Goal: Task Accomplishment & Management: Complete application form

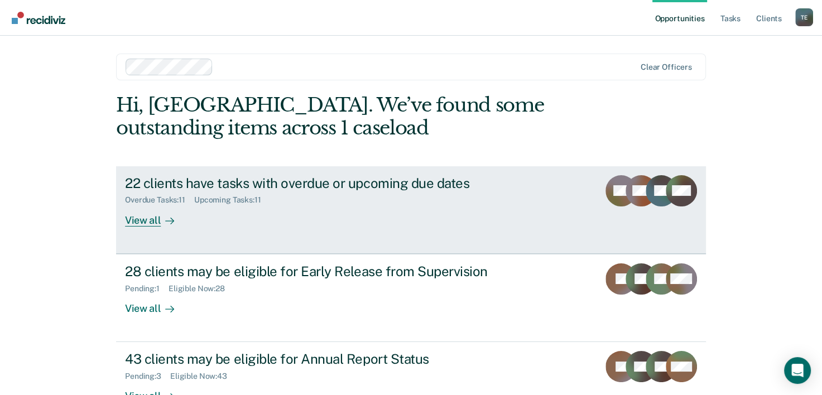
scroll to position [34, 0]
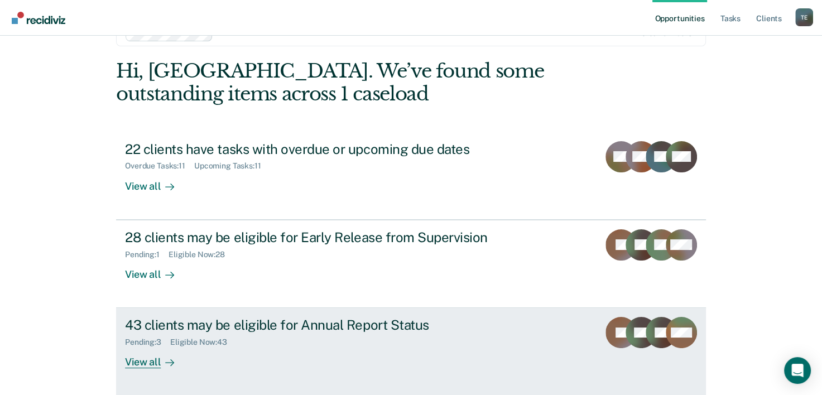
click at [306, 328] on div "43 clients may be eligible for Annual Report Status" at bounding box center [321, 325] width 392 height 16
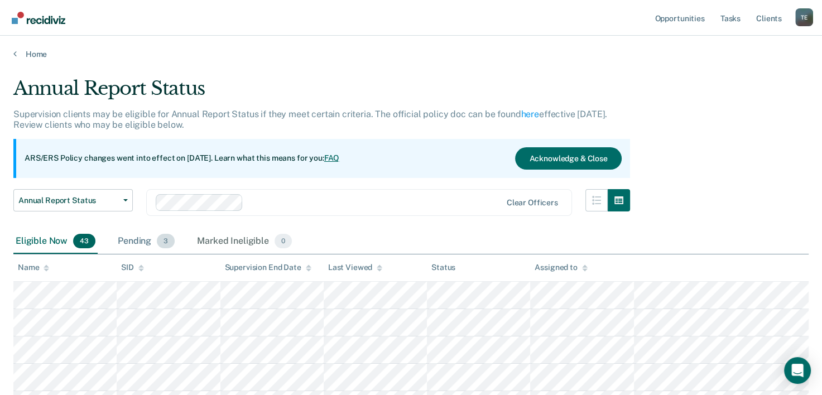
click at [142, 235] on div "Pending 3" at bounding box center [145, 241] width 61 height 25
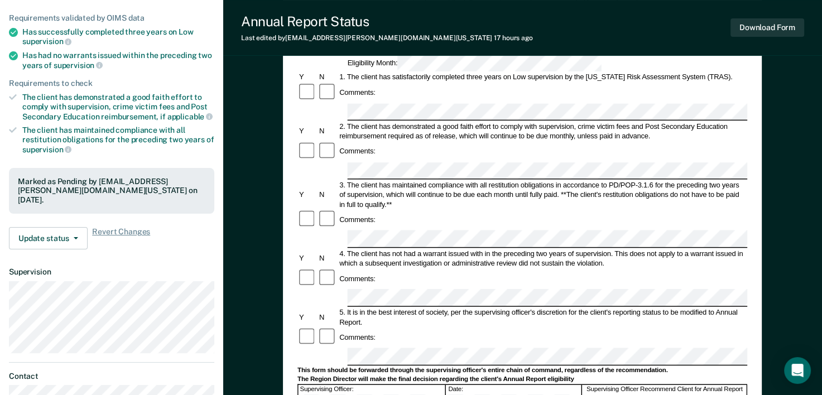
scroll to position [134, 0]
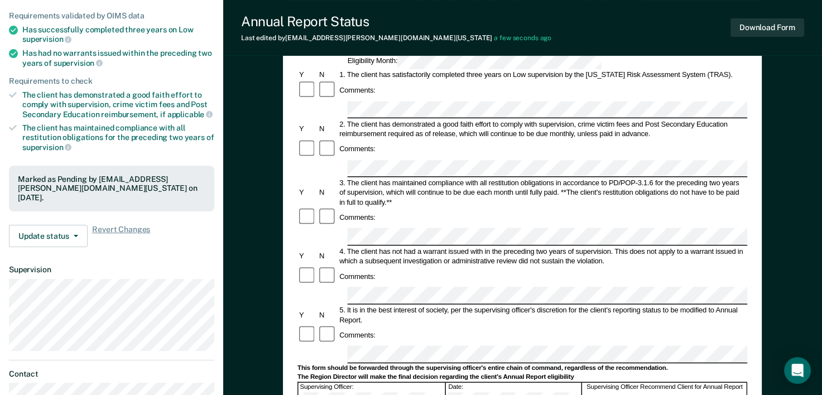
click at [475, 325] on div "Comments:" at bounding box center [522, 335] width 450 height 20
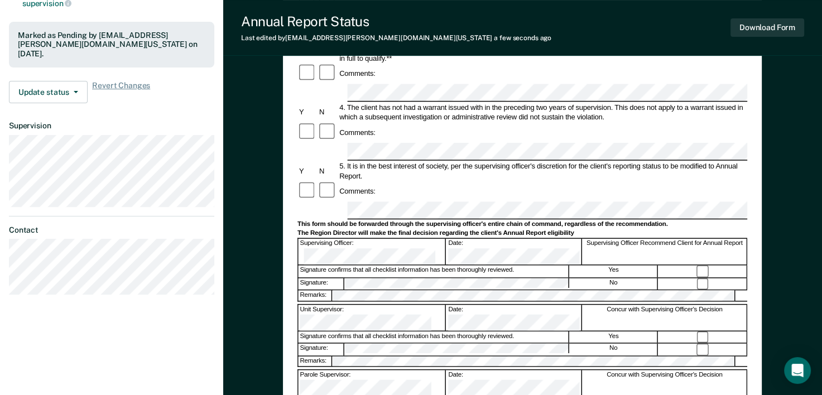
scroll to position [283, 0]
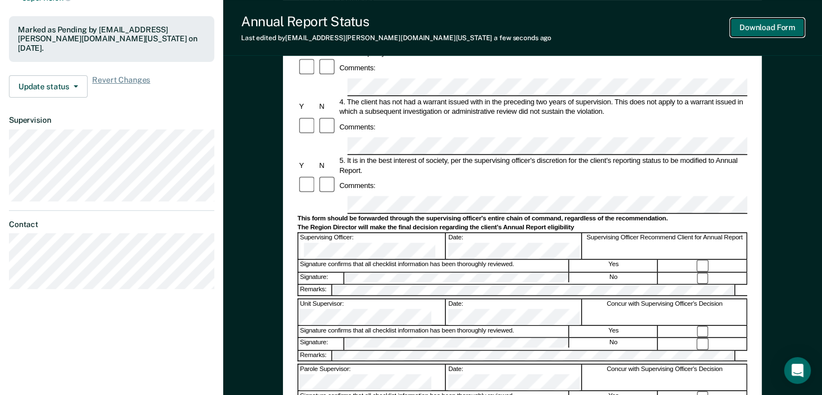
click at [772, 23] on button "Download Form" at bounding box center [767, 27] width 74 height 18
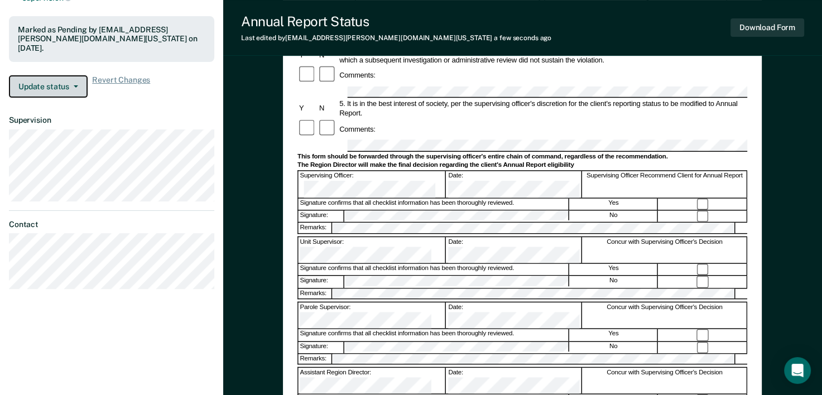
click at [78, 83] on button "Update status" at bounding box center [48, 86] width 79 height 22
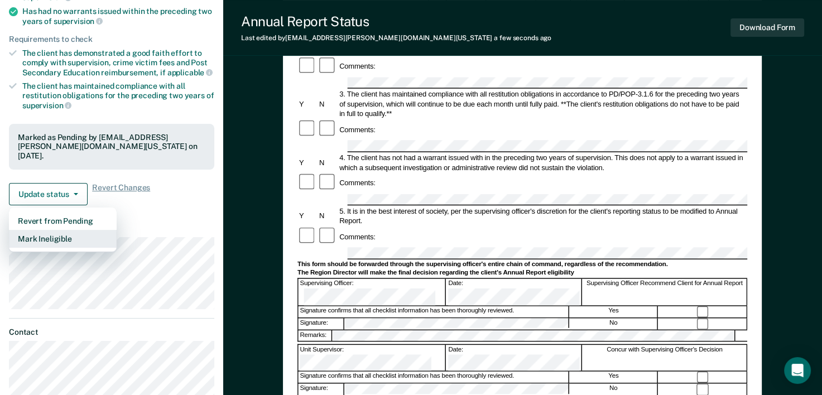
scroll to position [177, 0]
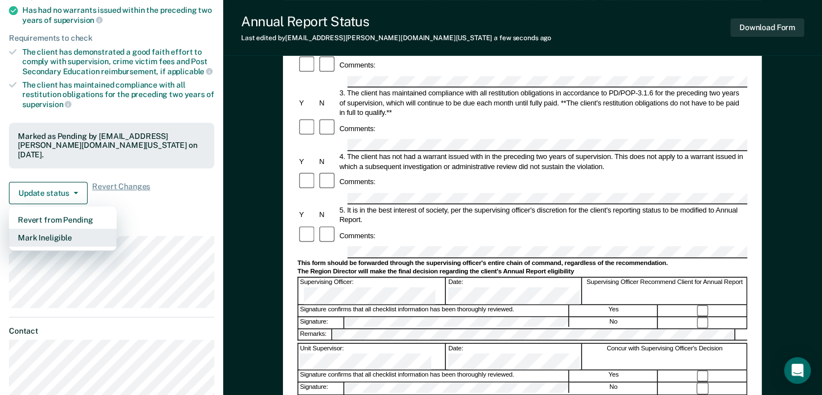
click at [77, 233] on button "Mark Ineligible" at bounding box center [63, 238] width 108 height 18
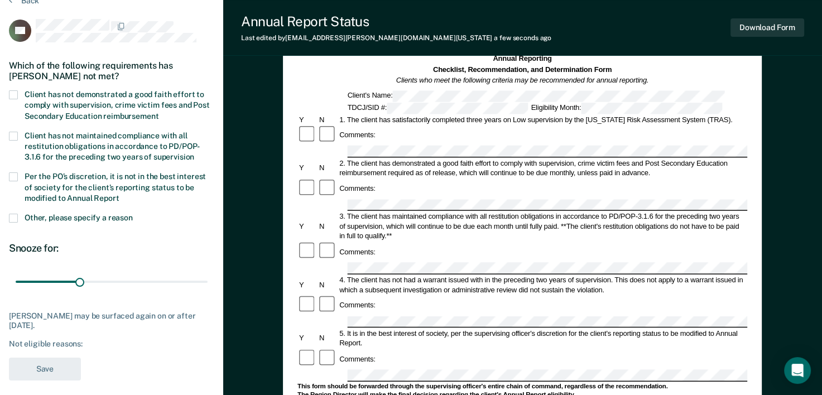
scroll to position [51, 0]
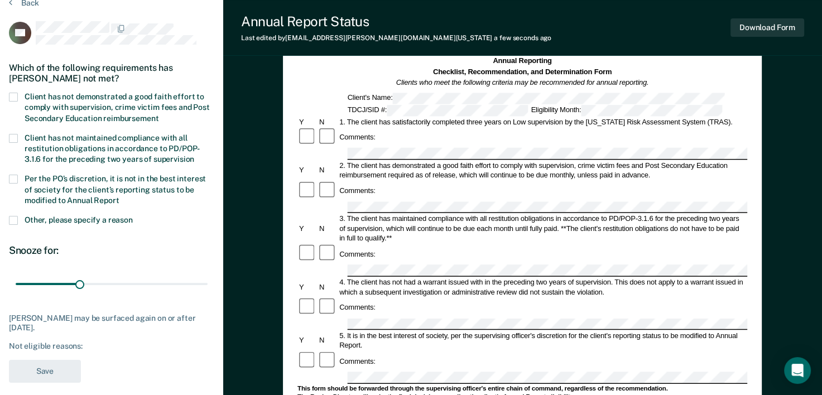
click at [15, 98] on span at bounding box center [13, 97] width 9 height 9
click at [158, 114] on input "Client has not demonstrated a good faith effort to comply with supervision, cri…" at bounding box center [158, 114] width 0 height 0
click at [54, 365] on button "Save" at bounding box center [45, 371] width 72 height 23
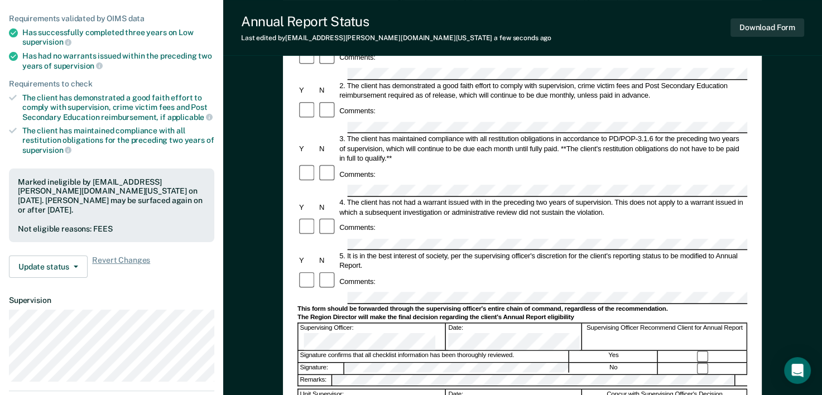
scroll to position [0, 0]
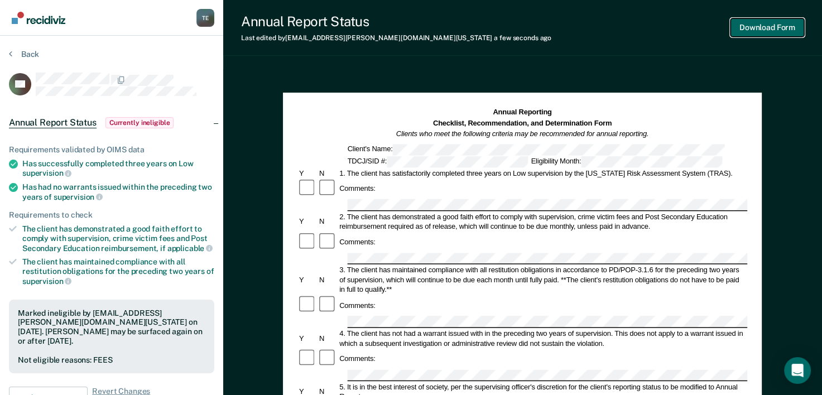
click at [783, 28] on button "Download Form" at bounding box center [767, 27] width 74 height 18
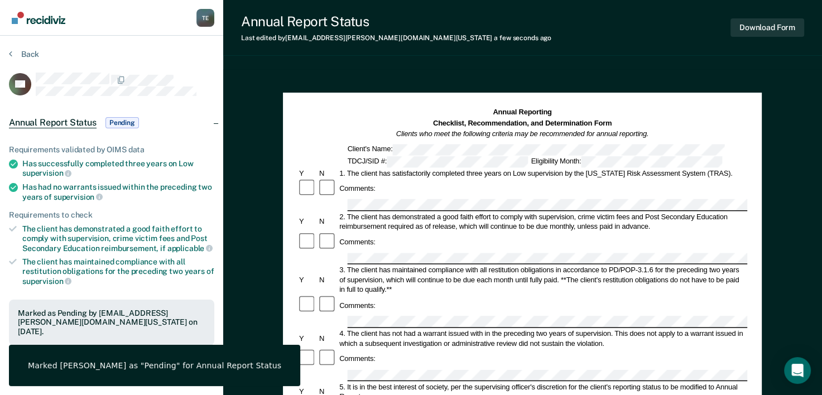
click at [548, 109] on strong "Annual Reporting" at bounding box center [522, 112] width 59 height 8
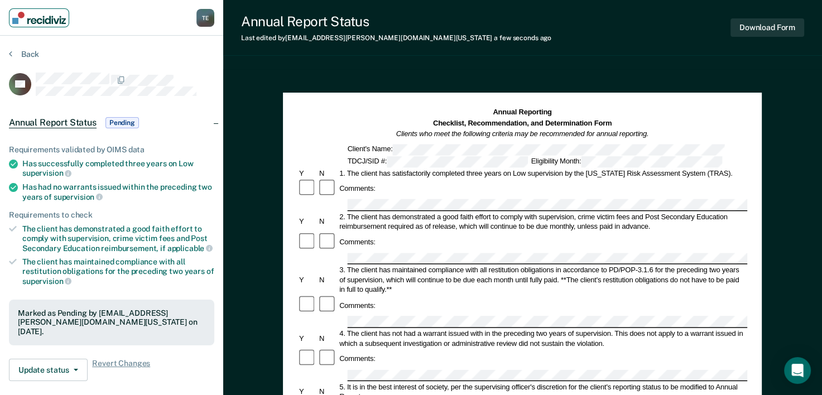
click at [46, 20] on img "Main navigation" at bounding box center [39, 18] width 54 height 12
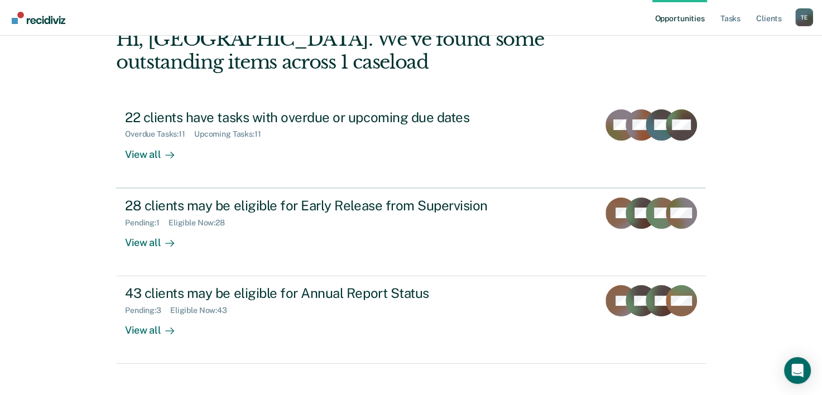
scroll to position [79, 0]
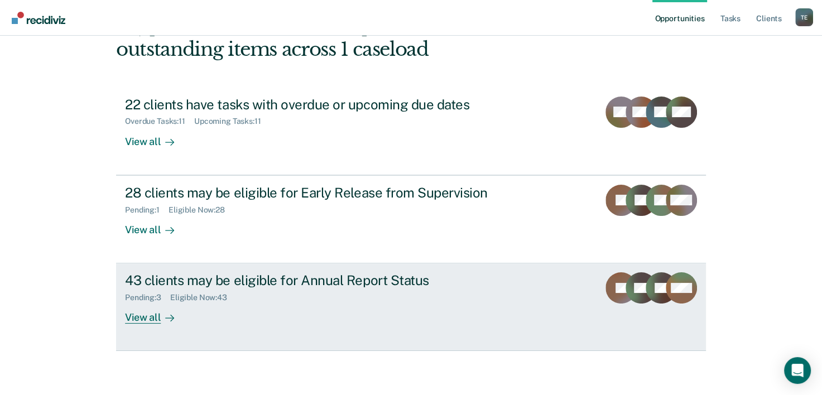
click at [153, 309] on div "View all" at bounding box center [156, 313] width 62 height 22
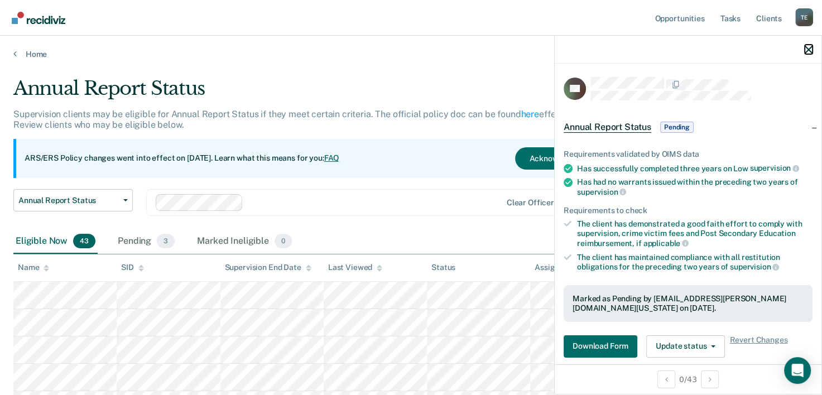
click at [807, 52] on icon "button" at bounding box center [808, 50] width 8 height 8
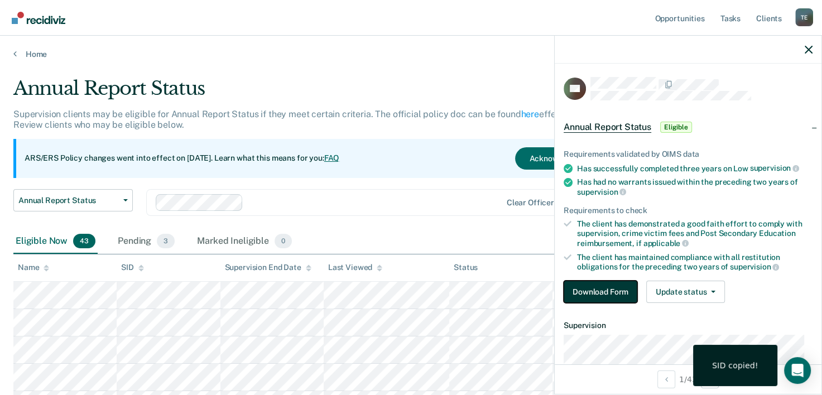
click at [610, 283] on button "Download Form" at bounding box center [600, 292] width 74 height 22
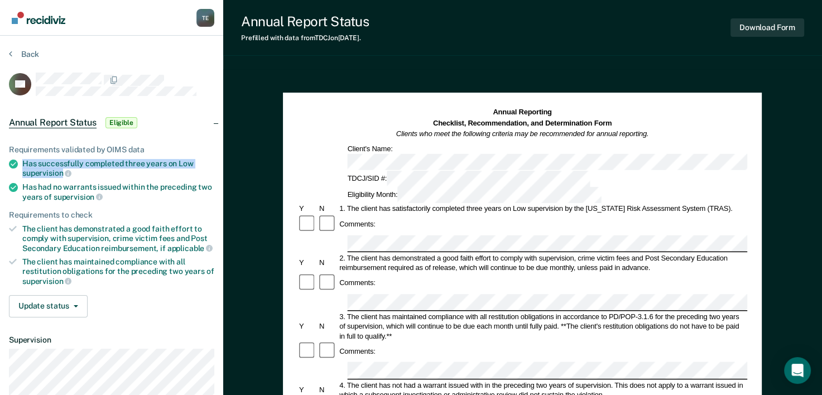
drag, startPoint x: 22, startPoint y: 165, endPoint x: 62, endPoint y: 169, distance: 39.9
click at [62, 169] on div "Has successfully completed three years on Low supervision" at bounding box center [118, 168] width 192 height 19
copy div "Has successfully completed three years on Low supervision"
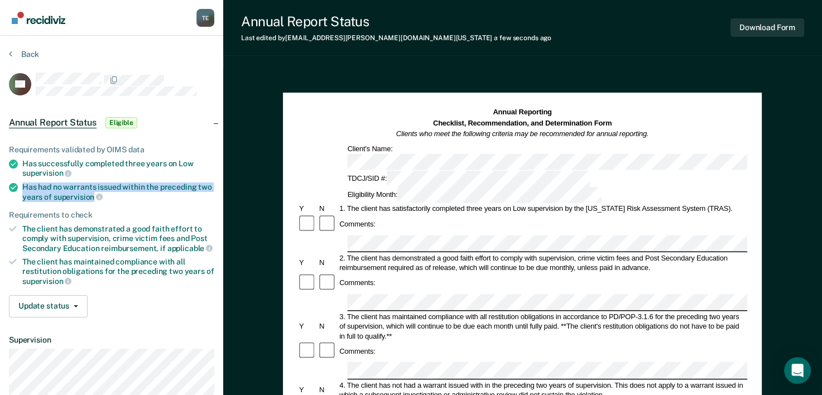
drag, startPoint x: 22, startPoint y: 185, endPoint x: 93, endPoint y: 194, distance: 71.5
click at [93, 194] on div "Has had no warrants issued within the preceding two years of supervision" at bounding box center [118, 191] width 192 height 19
copy div "Has had no warrants issued within the preceding two years of supervision"
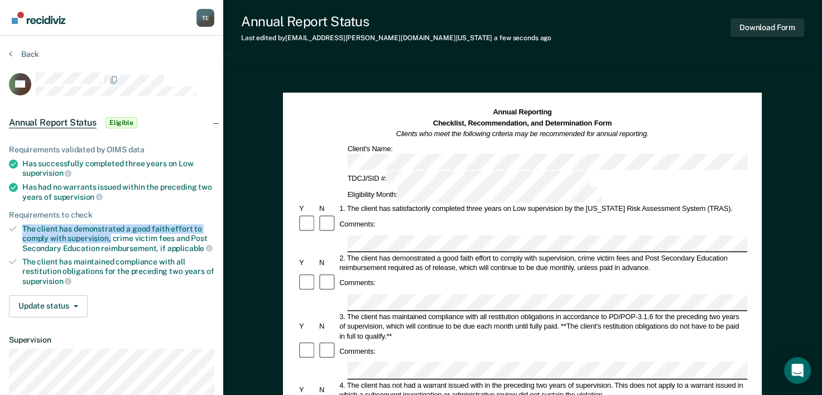
drag, startPoint x: 25, startPoint y: 225, endPoint x: 110, endPoint y: 233, distance: 85.7
click at [110, 233] on div "The client has demonstrated a good faith effort to comply with supervision, cri…" at bounding box center [118, 238] width 192 height 28
copy div "The client has demonstrated a good faith effort to comply with supervision,"
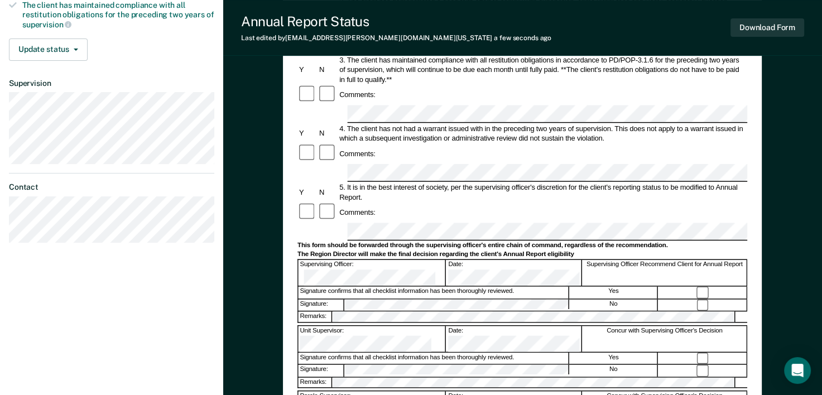
scroll to position [262, 0]
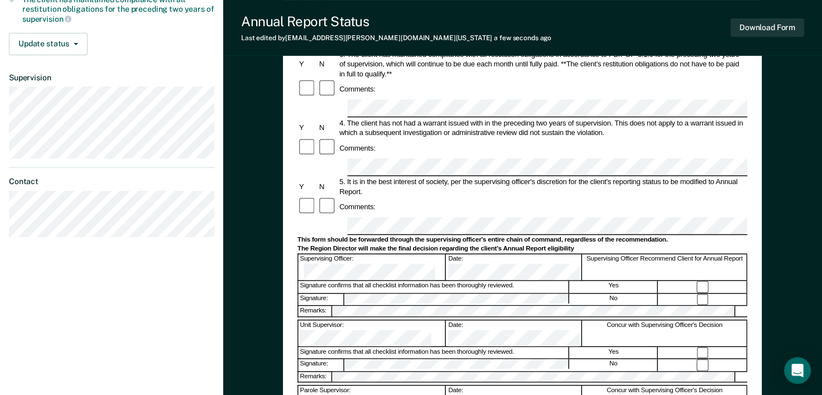
click at [513, 244] on div "The Region Director will make the final decision regarding the client's Annual …" at bounding box center [522, 248] width 450 height 8
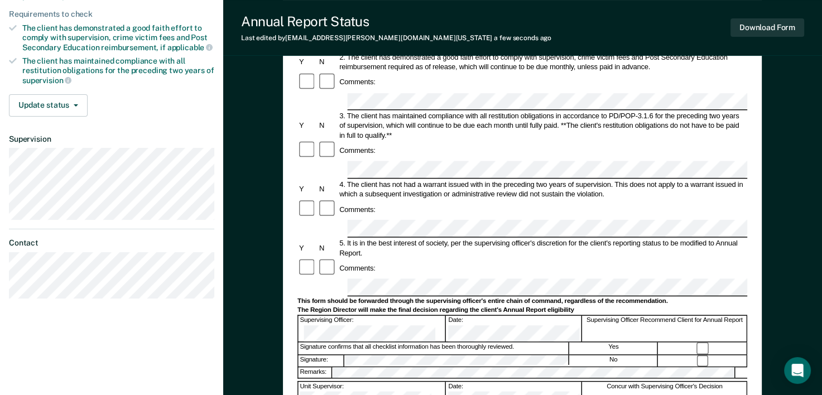
scroll to position [267, 0]
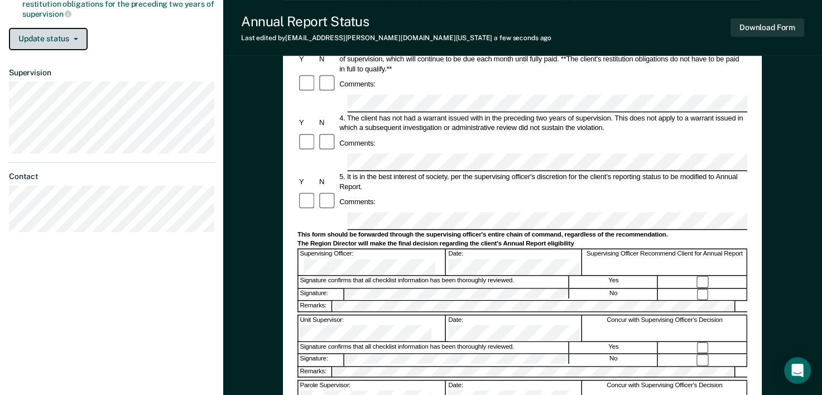
click at [60, 31] on button "Update status" at bounding box center [48, 39] width 79 height 22
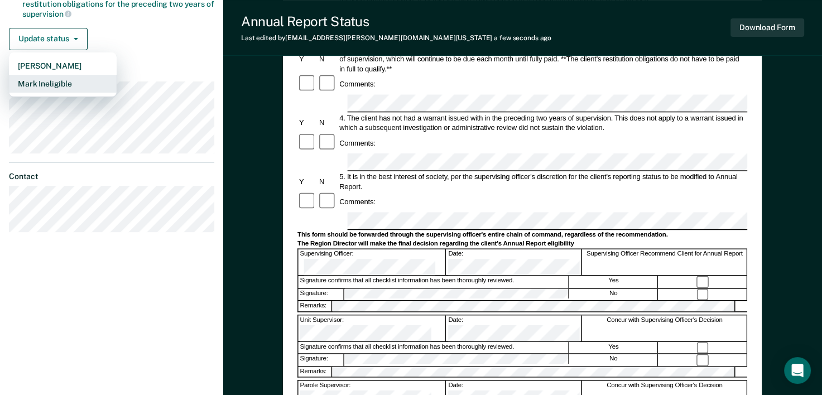
click at [62, 83] on button "Mark Ineligible" at bounding box center [63, 84] width 108 height 18
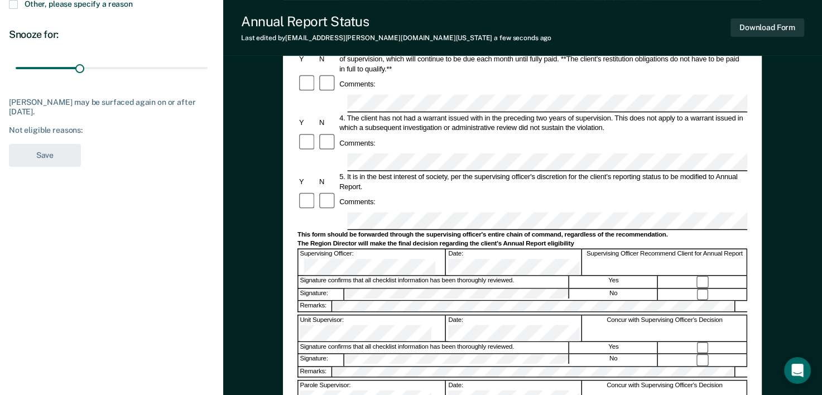
click at [820, 165] on div "Annual Reporting Checklist, Recommendation, and Determination Form Clients who …" at bounding box center [522, 169] width 599 height 734
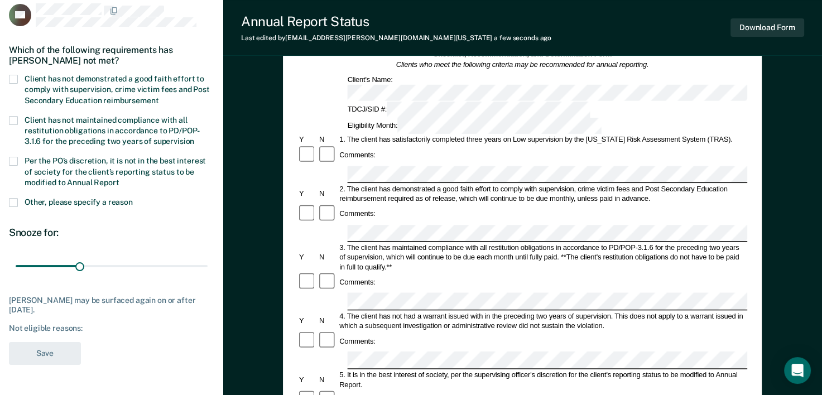
scroll to position [65, 0]
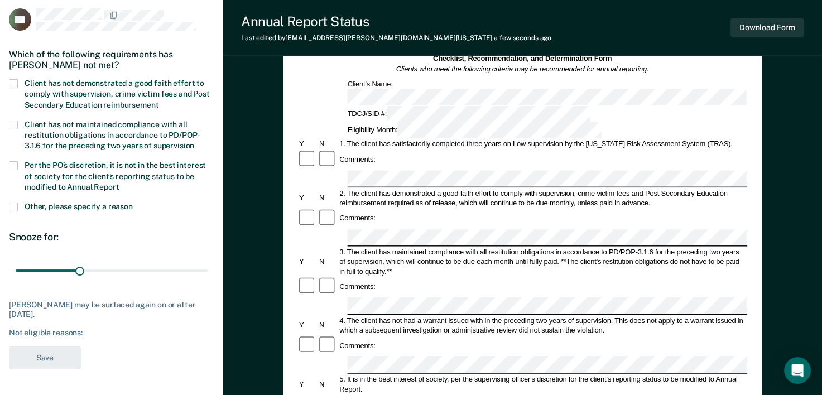
click at [21, 83] on label "Client has not demonstrated a good faith effort to comply with supervision, cri…" at bounding box center [111, 95] width 205 height 32
click at [158, 101] on input "Client has not demonstrated a good faith effort to comply with supervision, cri…" at bounding box center [158, 101] width 0 height 0
